Goal: Transaction & Acquisition: Purchase product/service

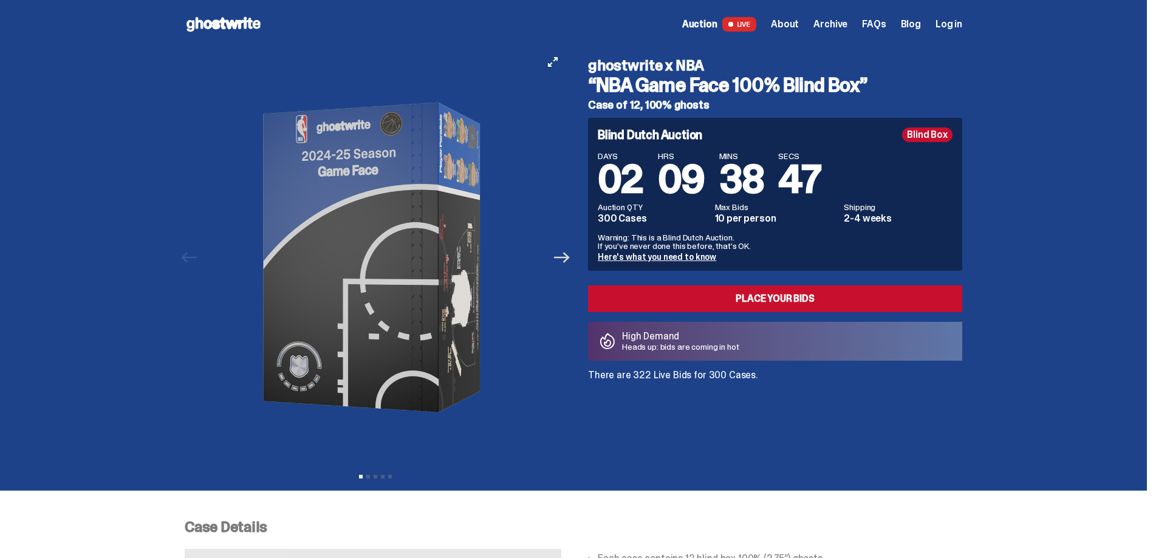
click at [570, 262] on icon "Next" at bounding box center [562, 258] width 16 height 16
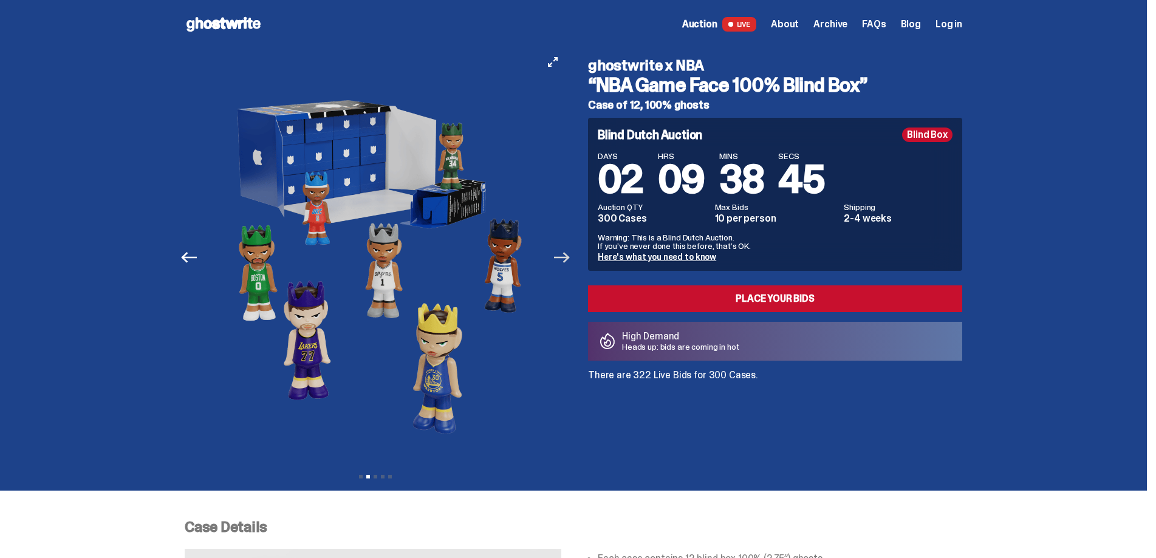
click at [570, 262] on icon "Next" at bounding box center [562, 258] width 16 height 16
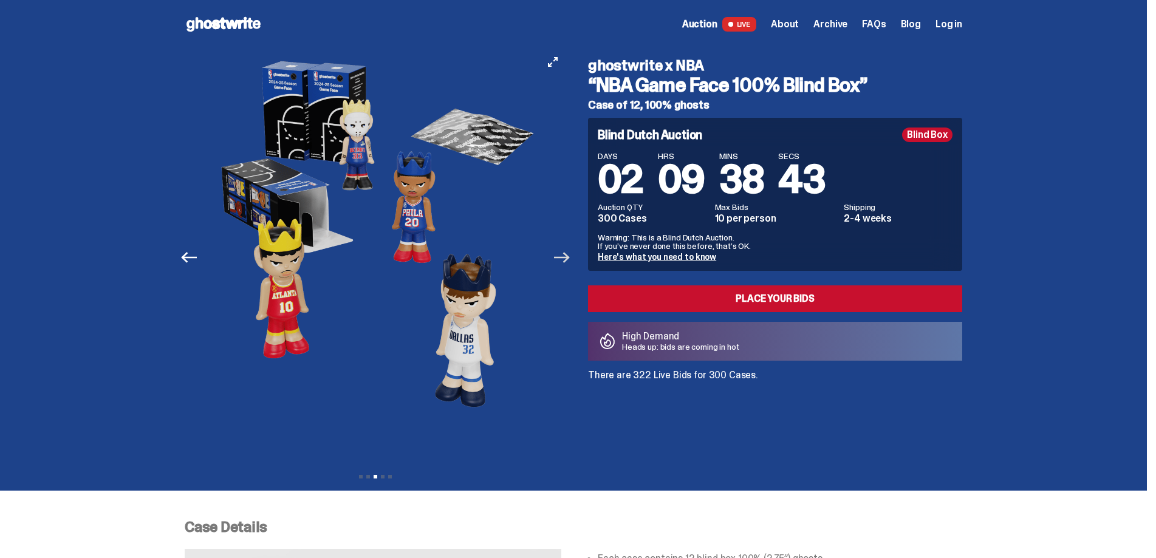
click at [570, 262] on icon "Next" at bounding box center [562, 258] width 16 height 16
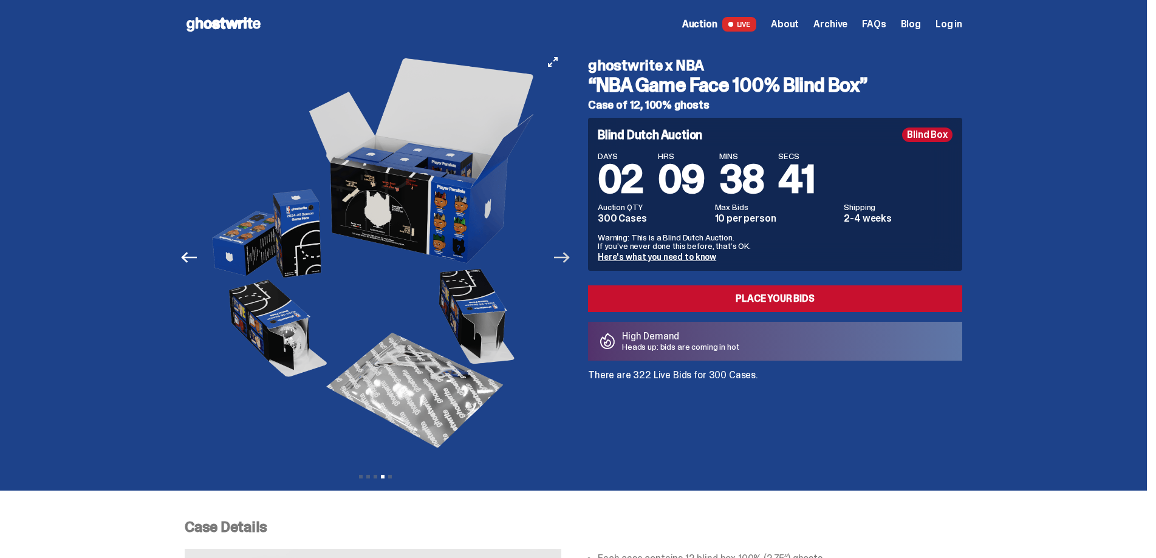
click at [570, 262] on icon "Next" at bounding box center [562, 258] width 16 height 16
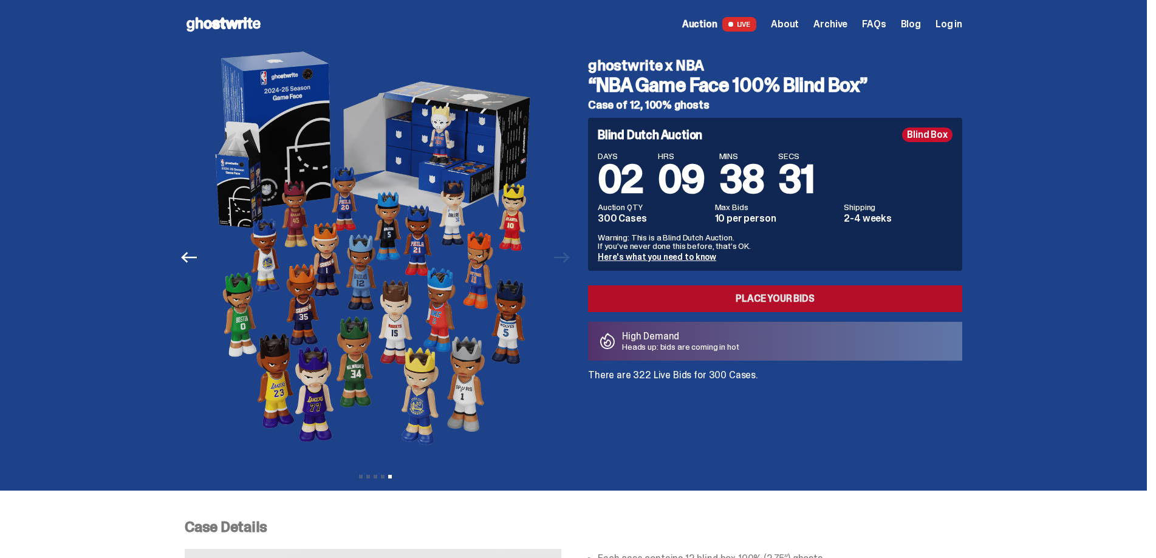
click at [666, 293] on link "Place your Bids" at bounding box center [775, 298] width 374 height 27
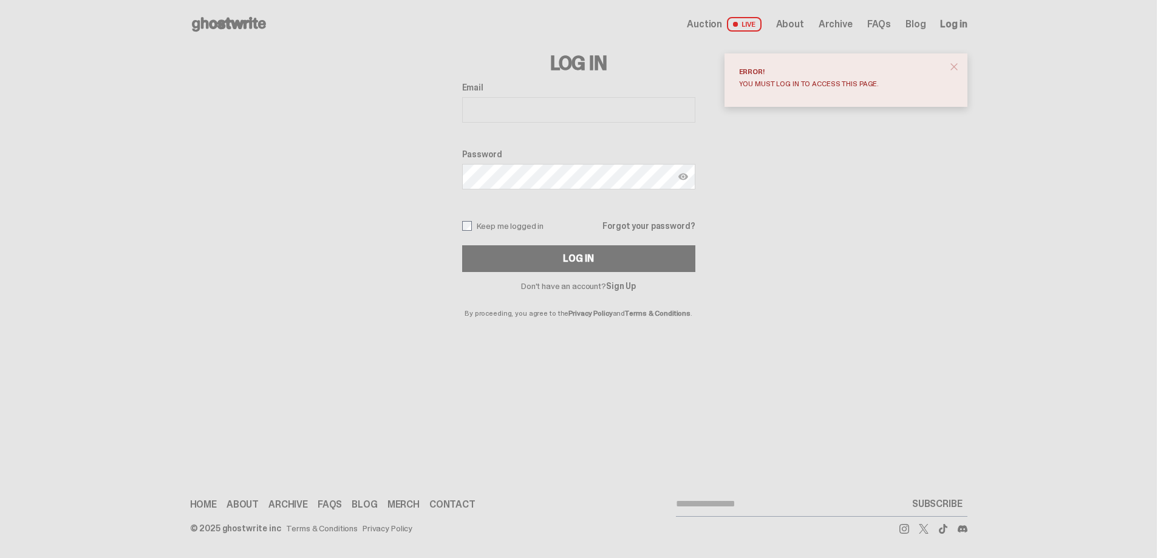
click at [680, 108] on keeper-lock "Open Keeper Popup" at bounding box center [681, 110] width 15 height 15
click at [680, 114] on keeper-lock "Open Keeper Popup" at bounding box center [681, 110] width 15 height 15
type input "**********"
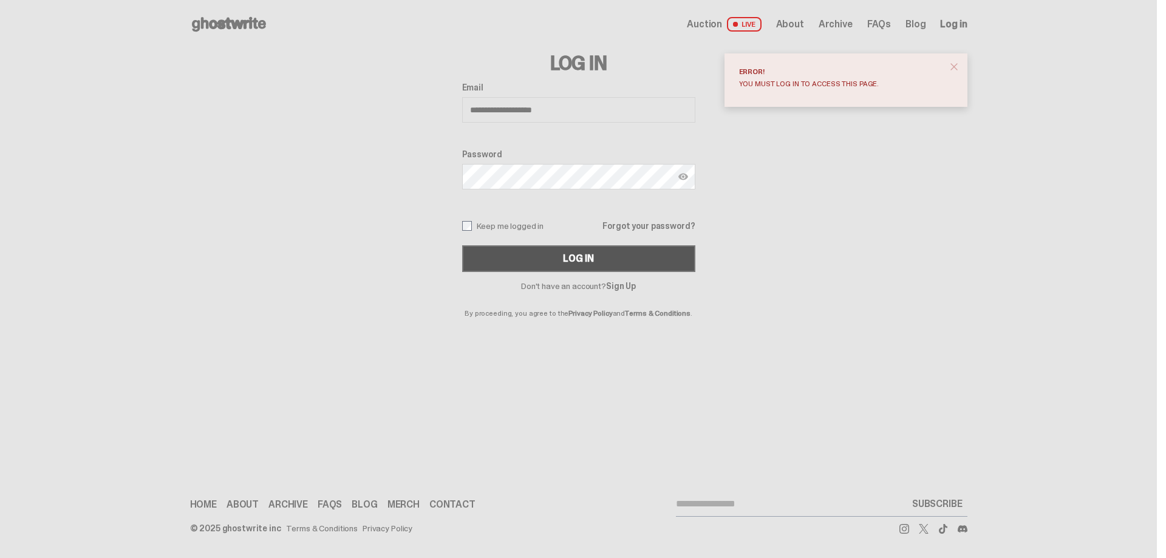
click at [632, 253] on button "Log In" at bounding box center [578, 258] width 233 height 27
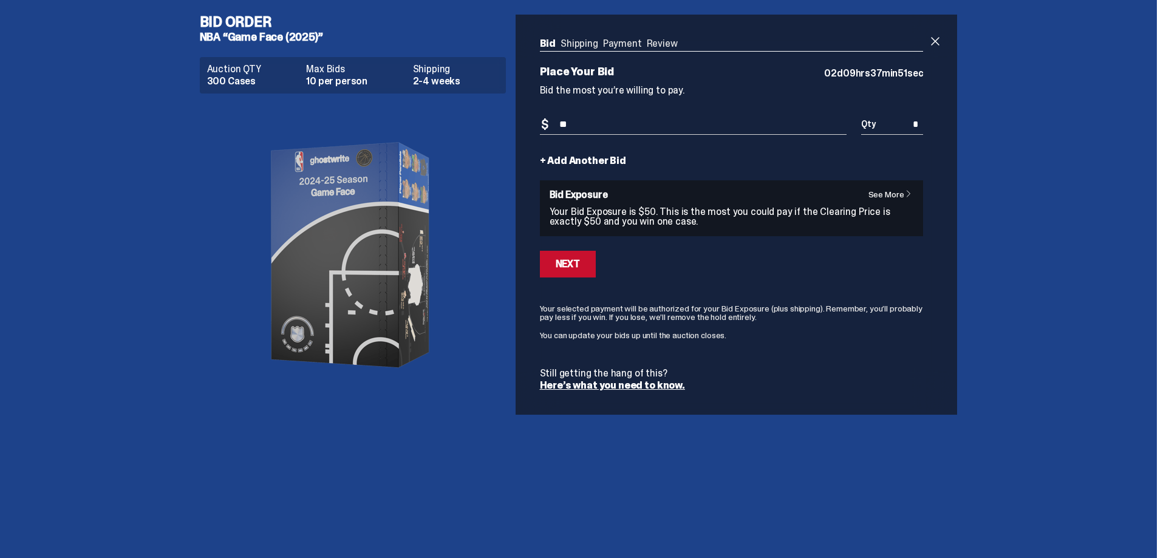
type input "*"
type input "**"
click at [547, 267] on button "Next" at bounding box center [568, 264] width 56 height 27
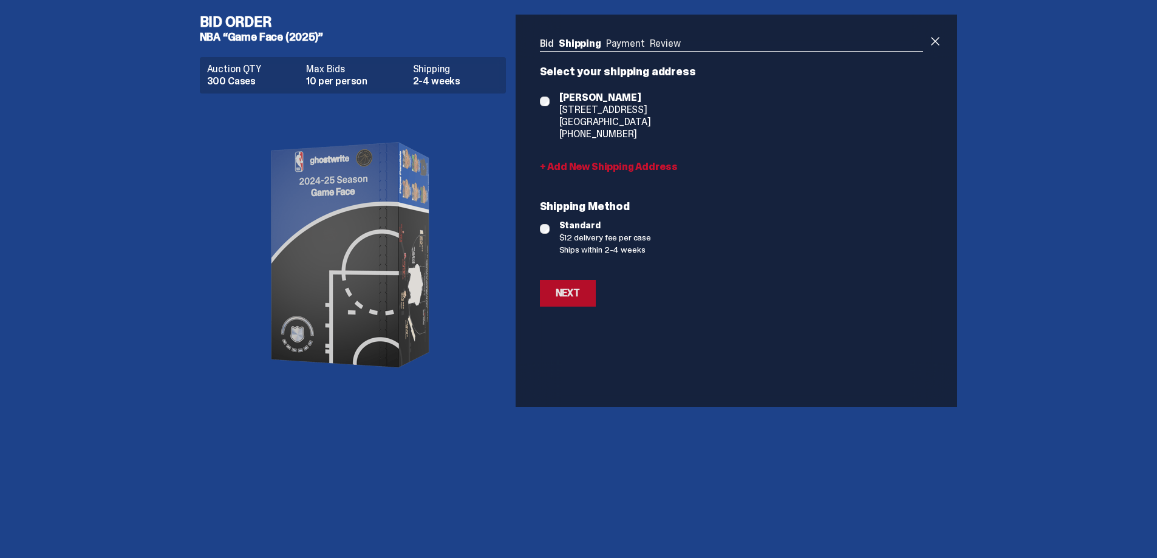
click at [557, 291] on div "Next" at bounding box center [568, 293] width 24 height 10
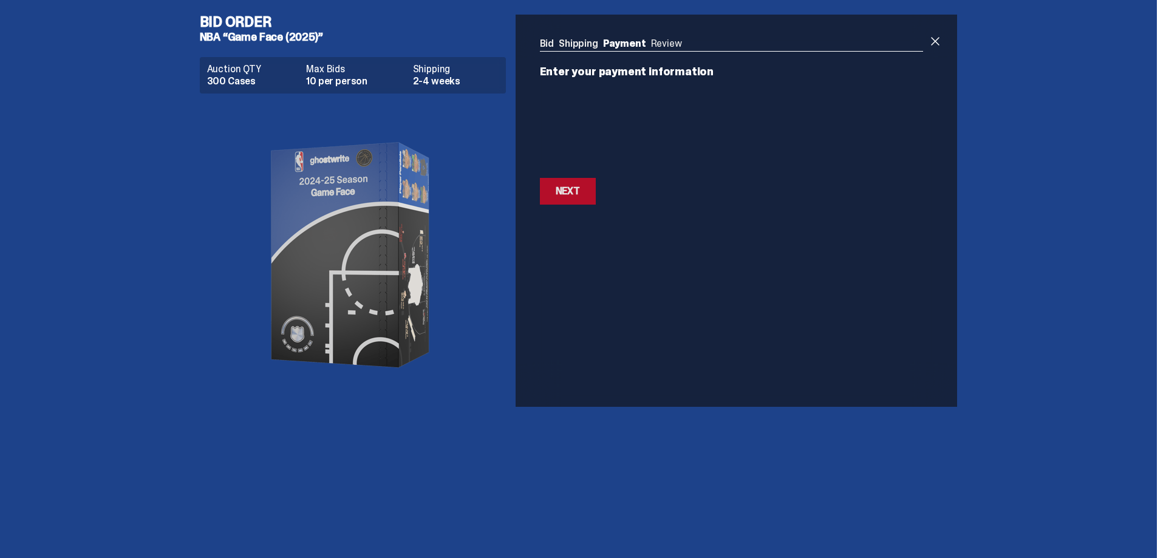
click at [585, 197] on button "Next Next" at bounding box center [568, 191] width 56 height 27
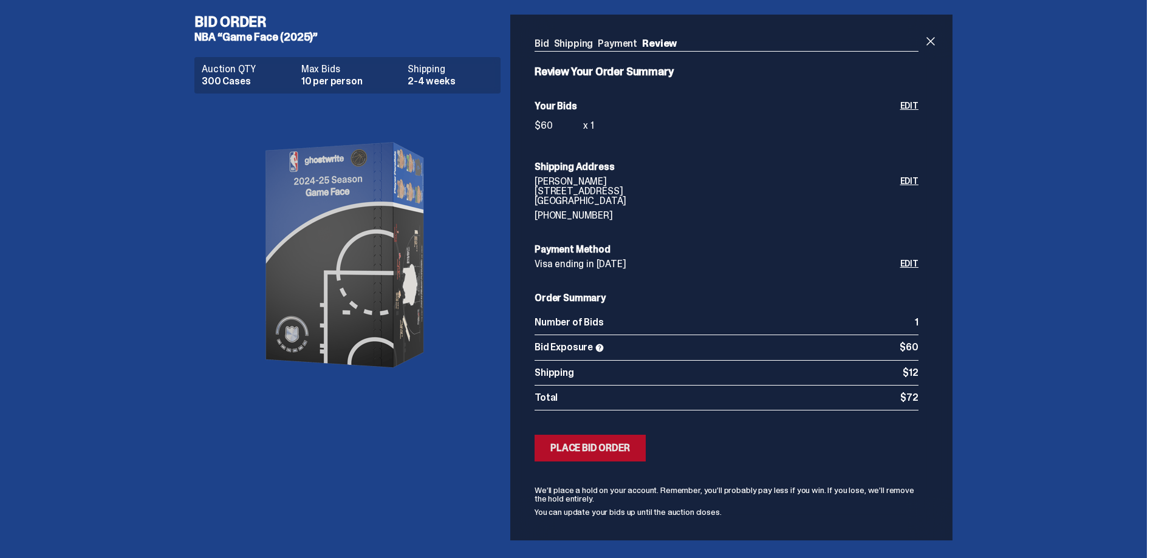
click at [590, 457] on button "Submitting Bids Place Bid Order" at bounding box center [589, 448] width 111 height 27
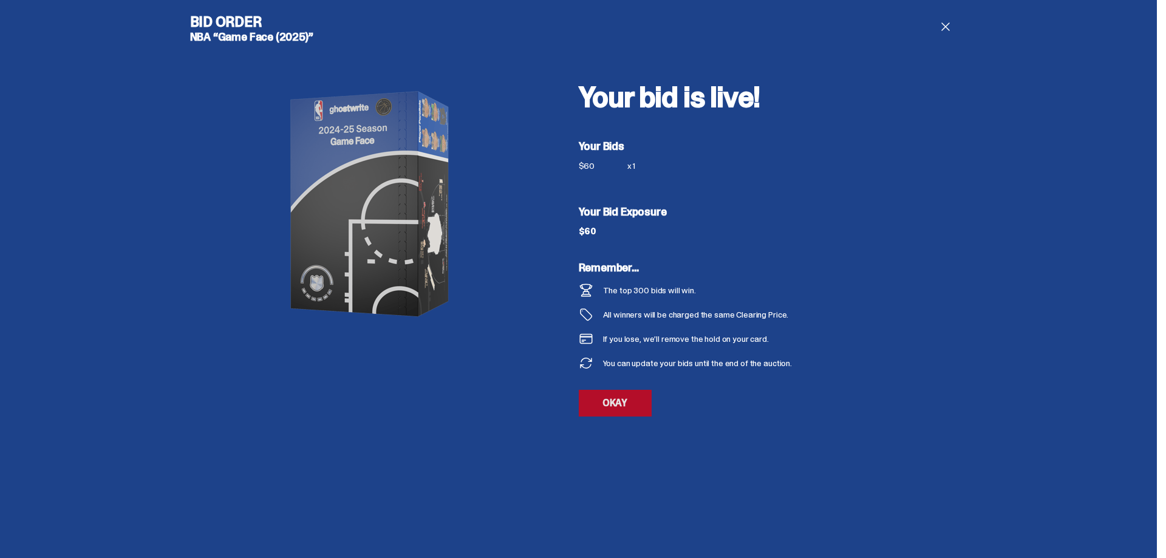
click at [610, 407] on link "OKAY" at bounding box center [615, 403] width 73 height 27
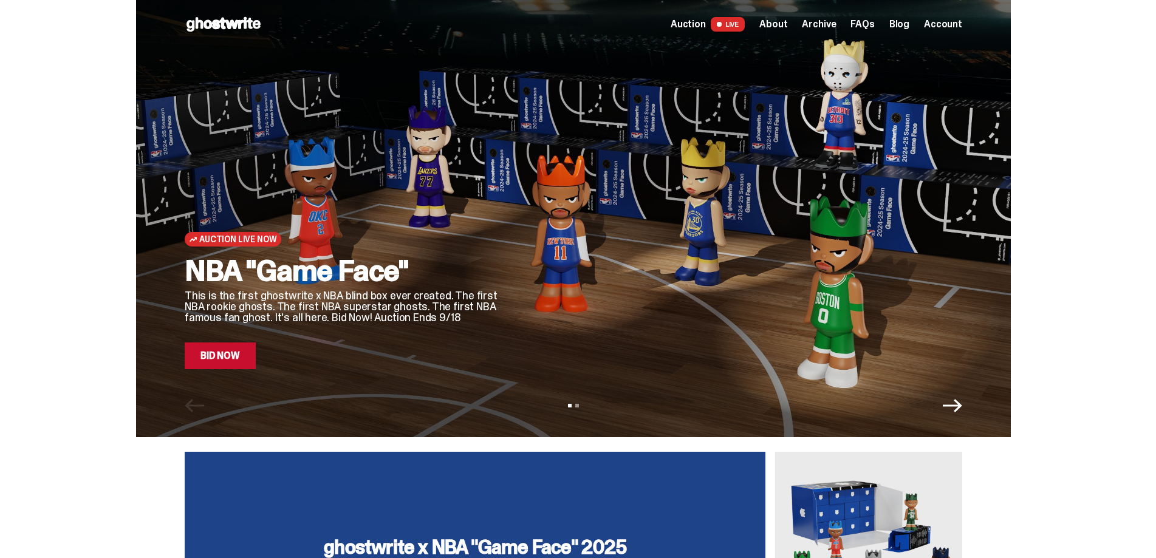
click at [955, 24] on span "Account" at bounding box center [943, 24] width 38 height 10
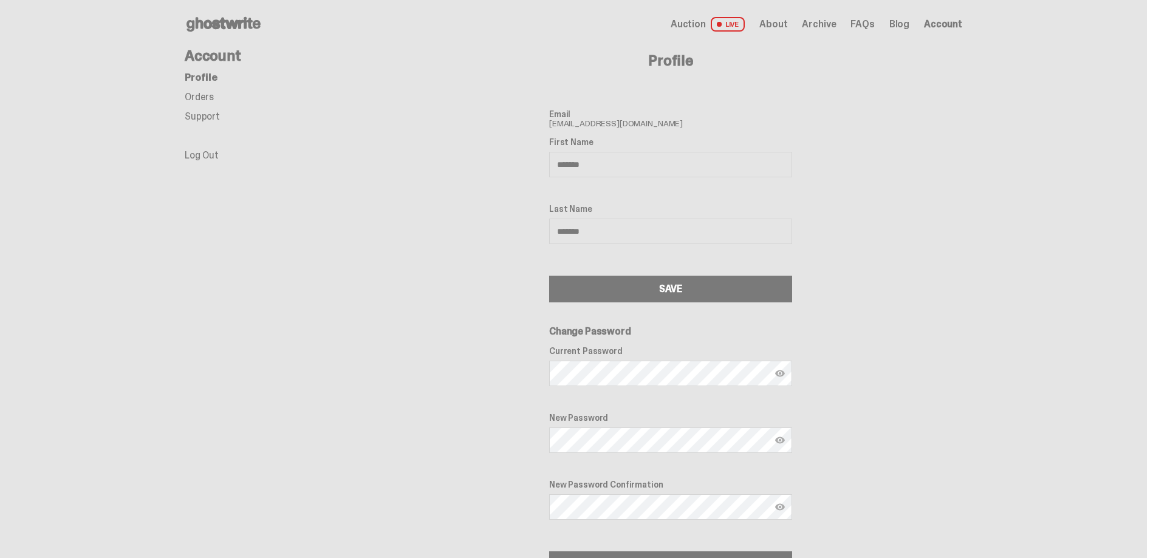
click at [210, 94] on link "Orders" at bounding box center [199, 96] width 29 height 13
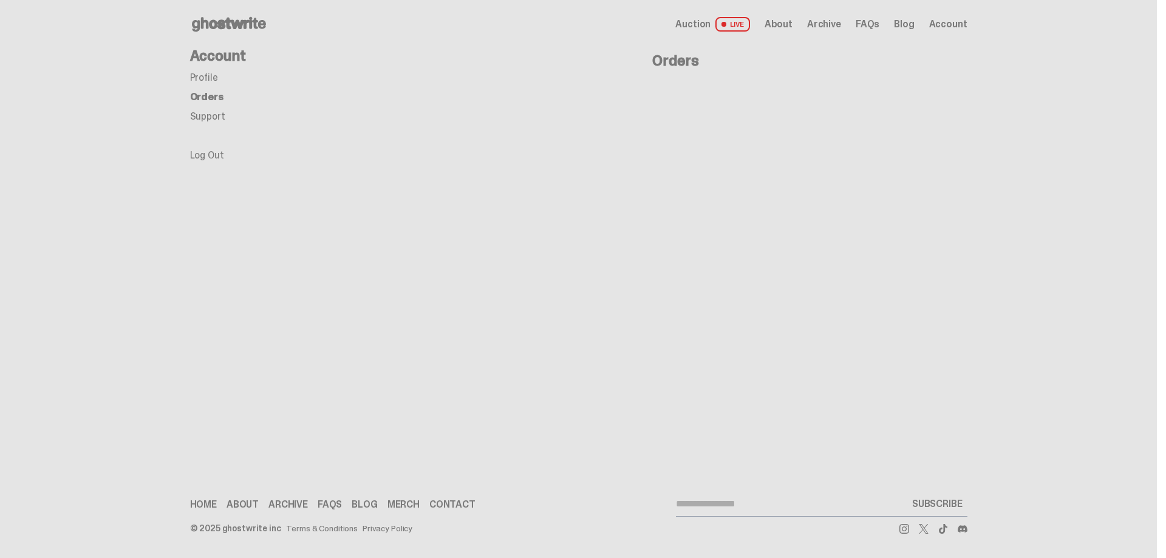
click at [217, 106] on ul "Profile Orders Support Log Out" at bounding box center [287, 116] width 194 height 87
click at [219, 119] on link "Support" at bounding box center [207, 116] width 35 height 13
click at [721, 25] on span "LIVE" at bounding box center [732, 24] width 35 height 15
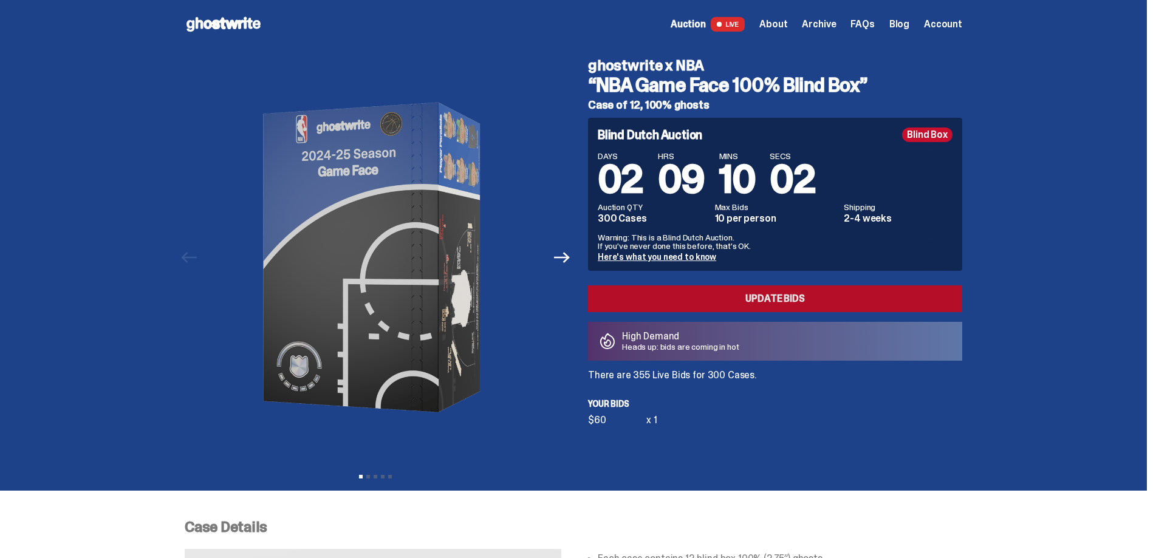
click at [740, 293] on link "Update Bids" at bounding box center [775, 298] width 374 height 27
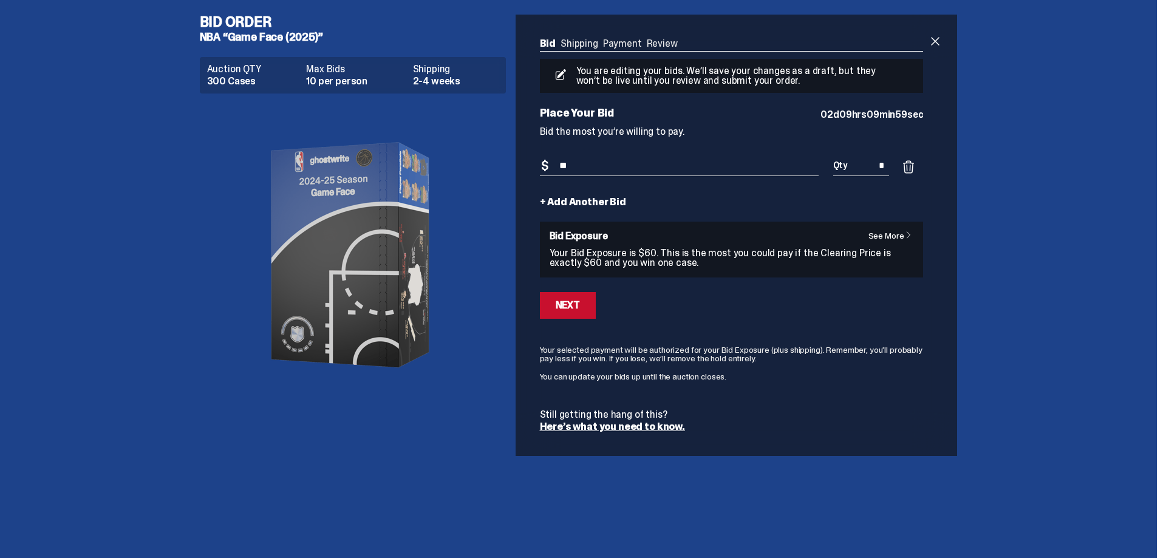
click at [759, 157] on input "**" at bounding box center [679, 166] width 279 height 20
type input "*"
click at [881, 168] on input "*" at bounding box center [861, 166] width 56 height 20
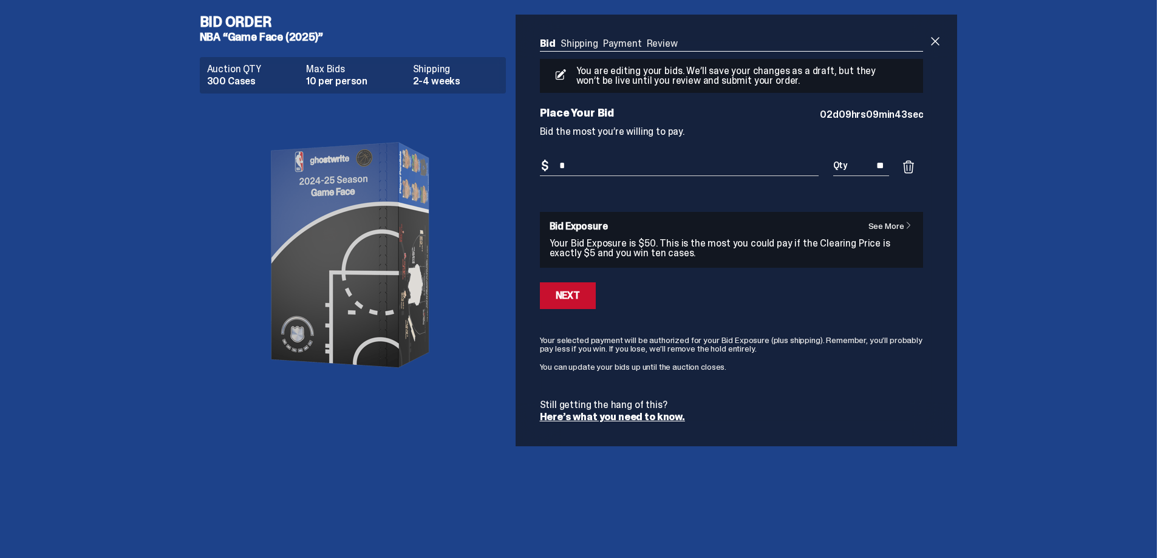
type input "*"
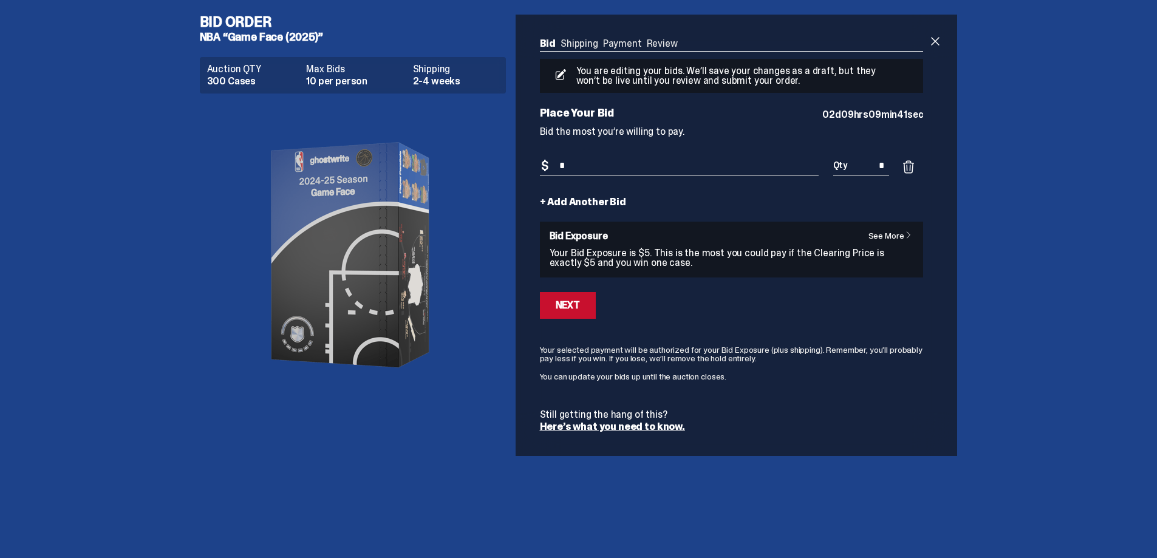
click at [905, 174] on span at bounding box center [908, 167] width 15 height 15
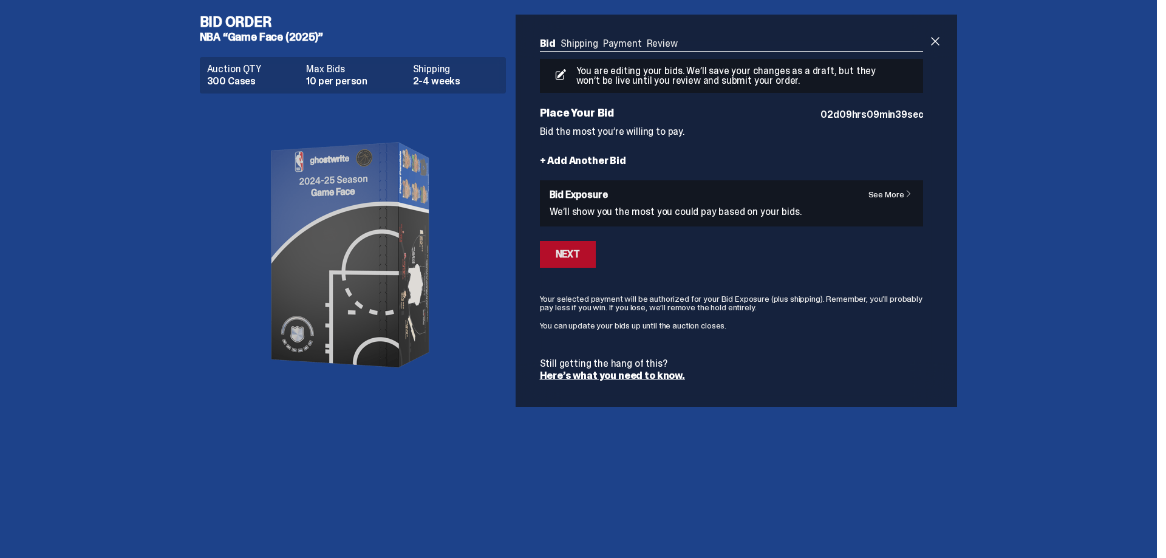
click at [571, 250] on div "Next" at bounding box center [568, 255] width 24 height 10
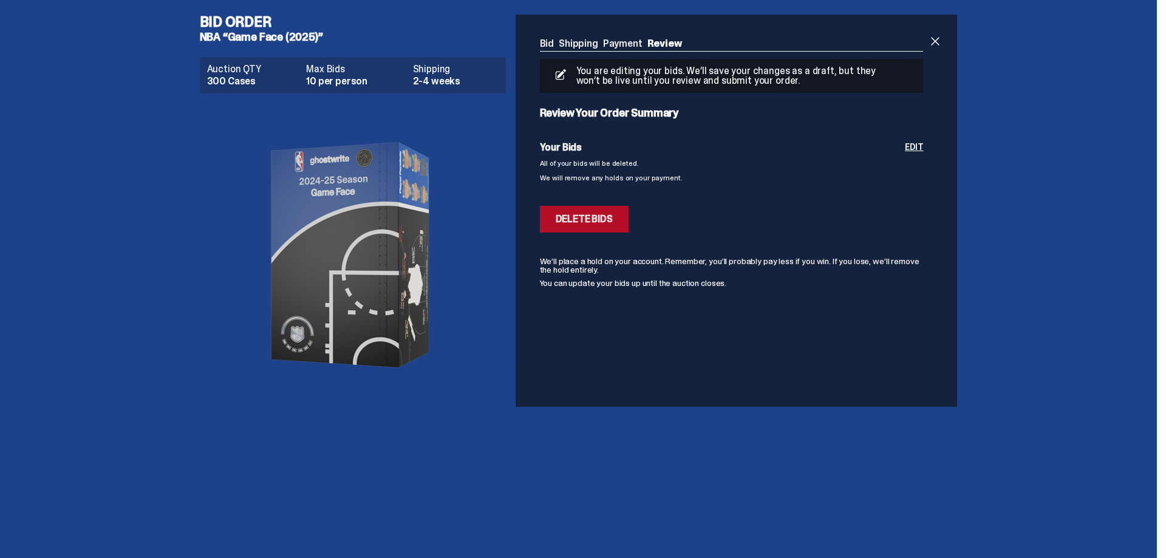
click at [585, 229] on button "Deleting Bids Delete Bids" at bounding box center [584, 219] width 89 height 27
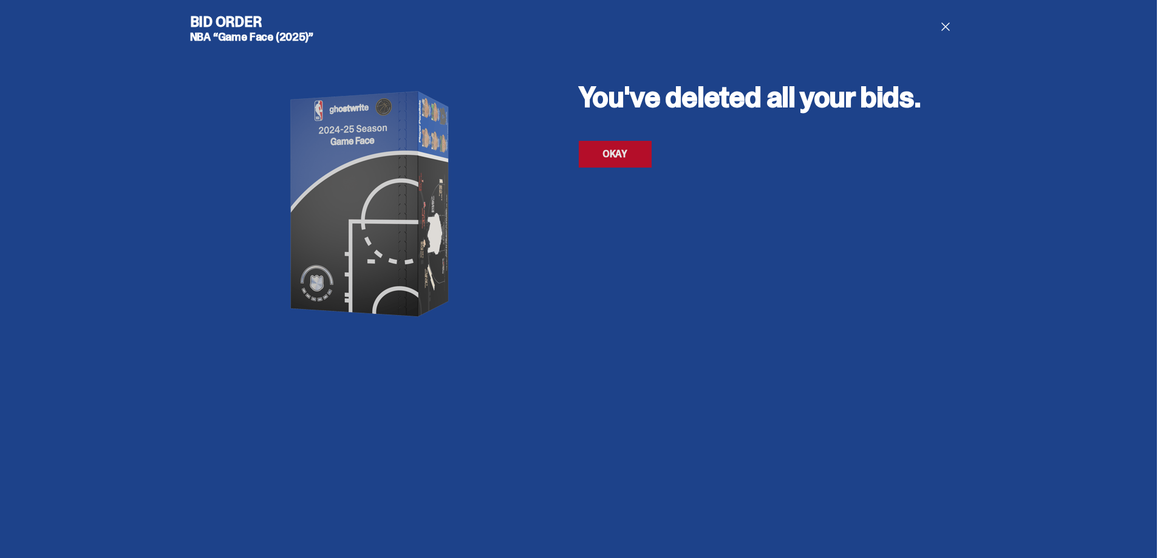
click at [601, 151] on link "OKAY" at bounding box center [615, 154] width 73 height 27
